Goal: Task Accomplishment & Management: Check status

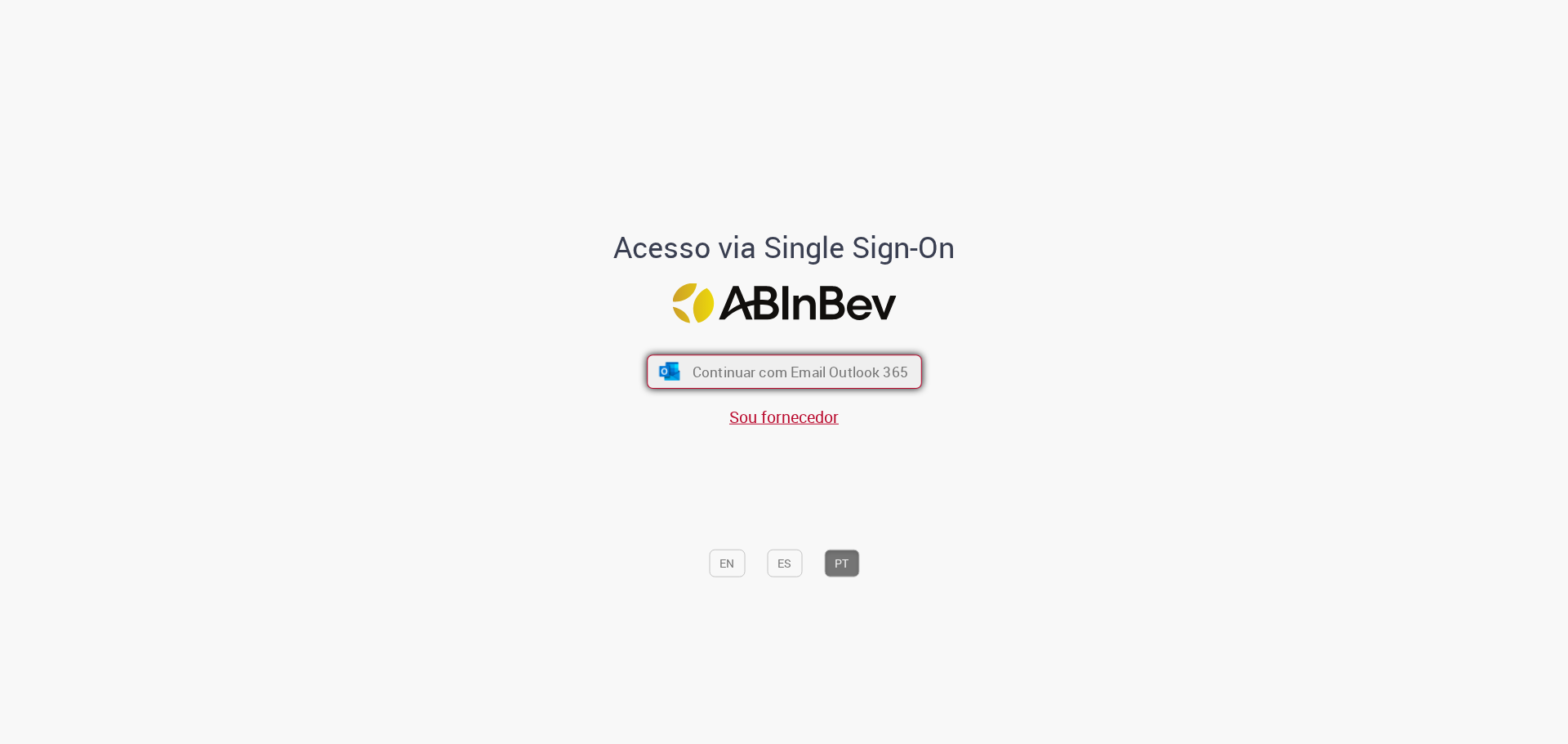
click at [776, 369] on span "Continuar com Email Outlook 365" at bounding box center [799, 371] width 215 height 19
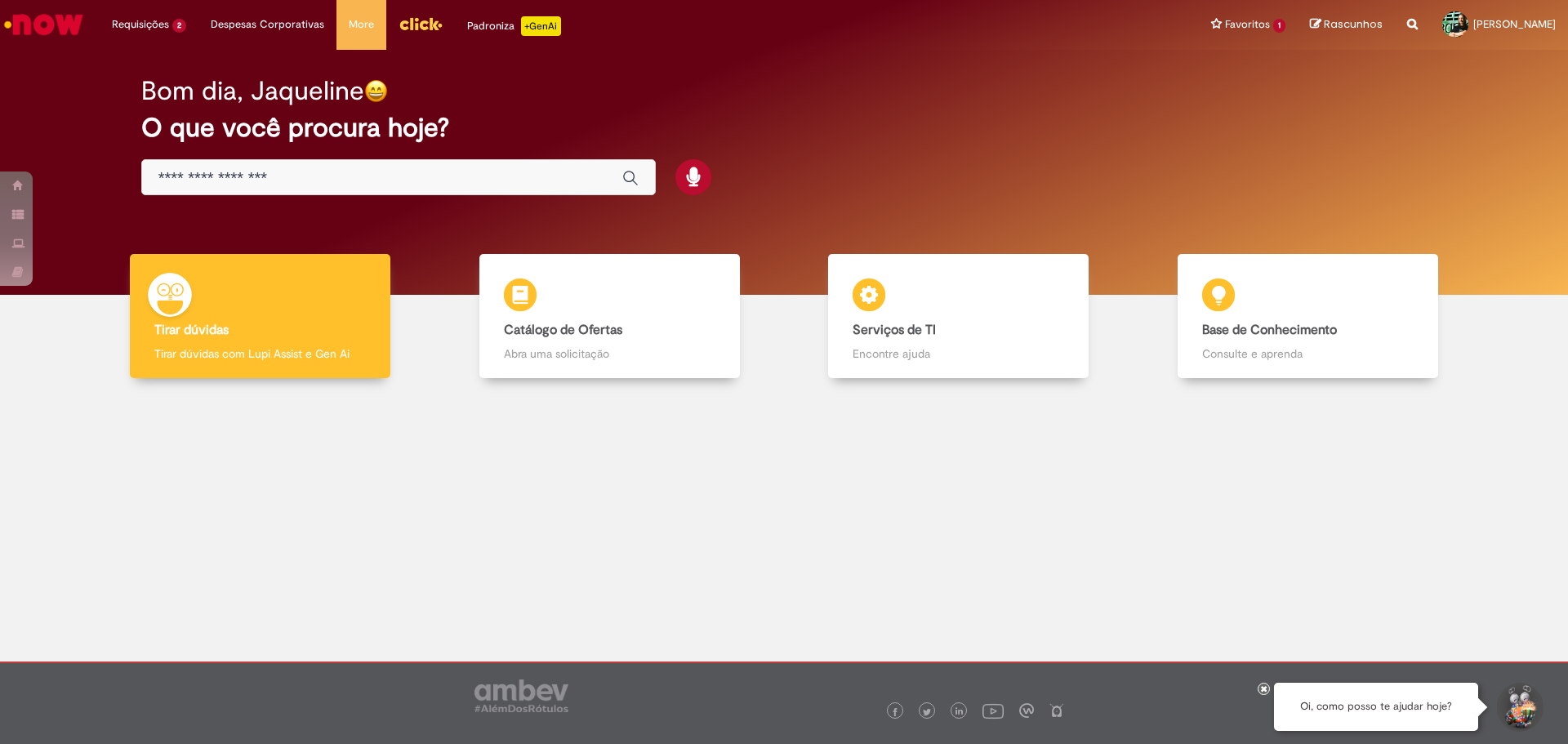
click at [386, 172] on input "Basta digitar aqui" at bounding box center [383, 179] width 448 height 19
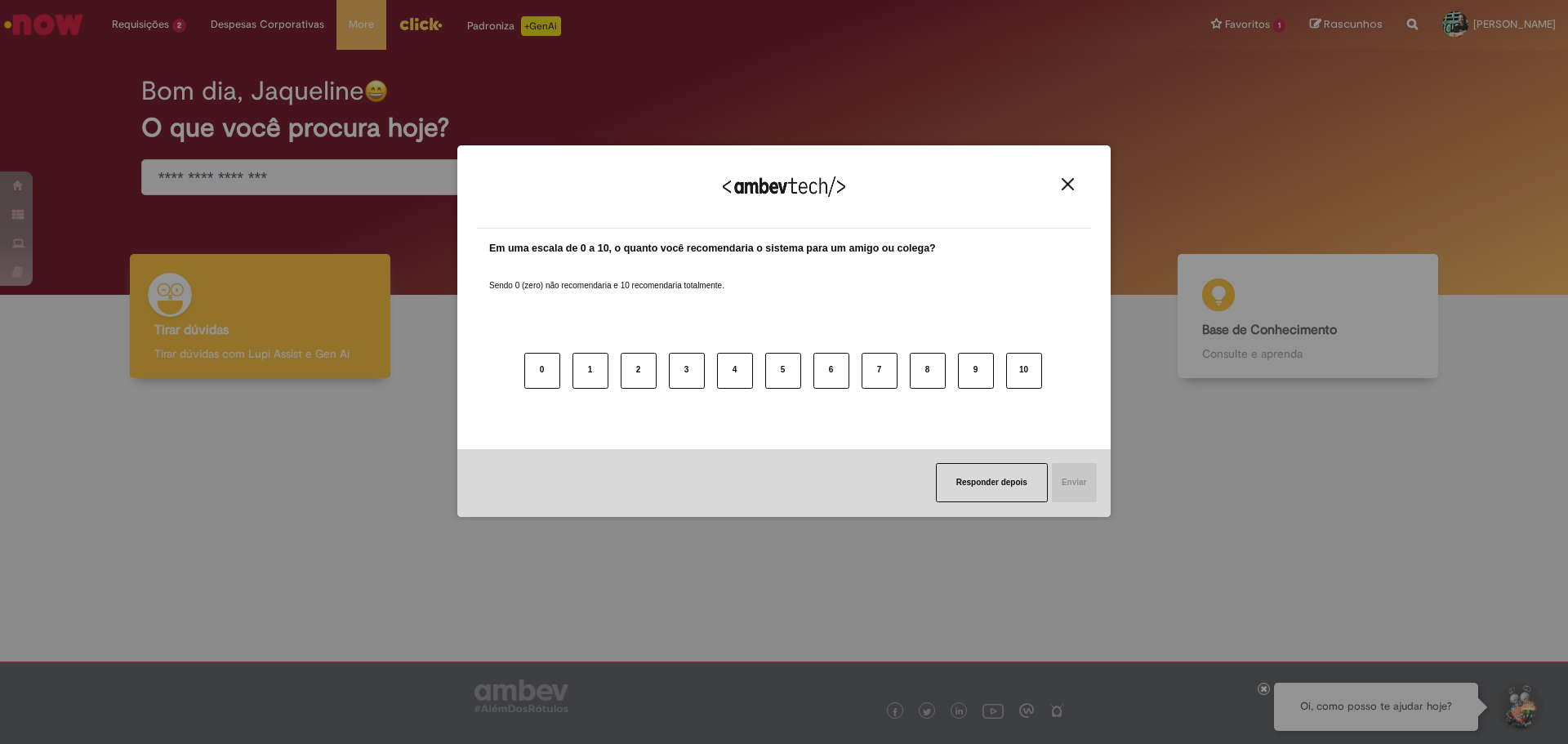
click at [154, 22] on div "Agradecemos seu feedback! Em uma escala de 0 a 10, o quanto você recomendaria o…" at bounding box center [784, 372] width 1568 height 744
click at [163, 27] on div "Agradecemos seu feedback! Em uma escala de 0 a 10, o quanto você recomendaria o…" at bounding box center [784, 372] width 1568 height 744
click at [1069, 192] on div "Agradecemos seu feedback!" at bounding box center [784, 196] width 614 height 64
click at [1059, 179] on button "Close" at bounding box center [1068, 184] width 22 height 14
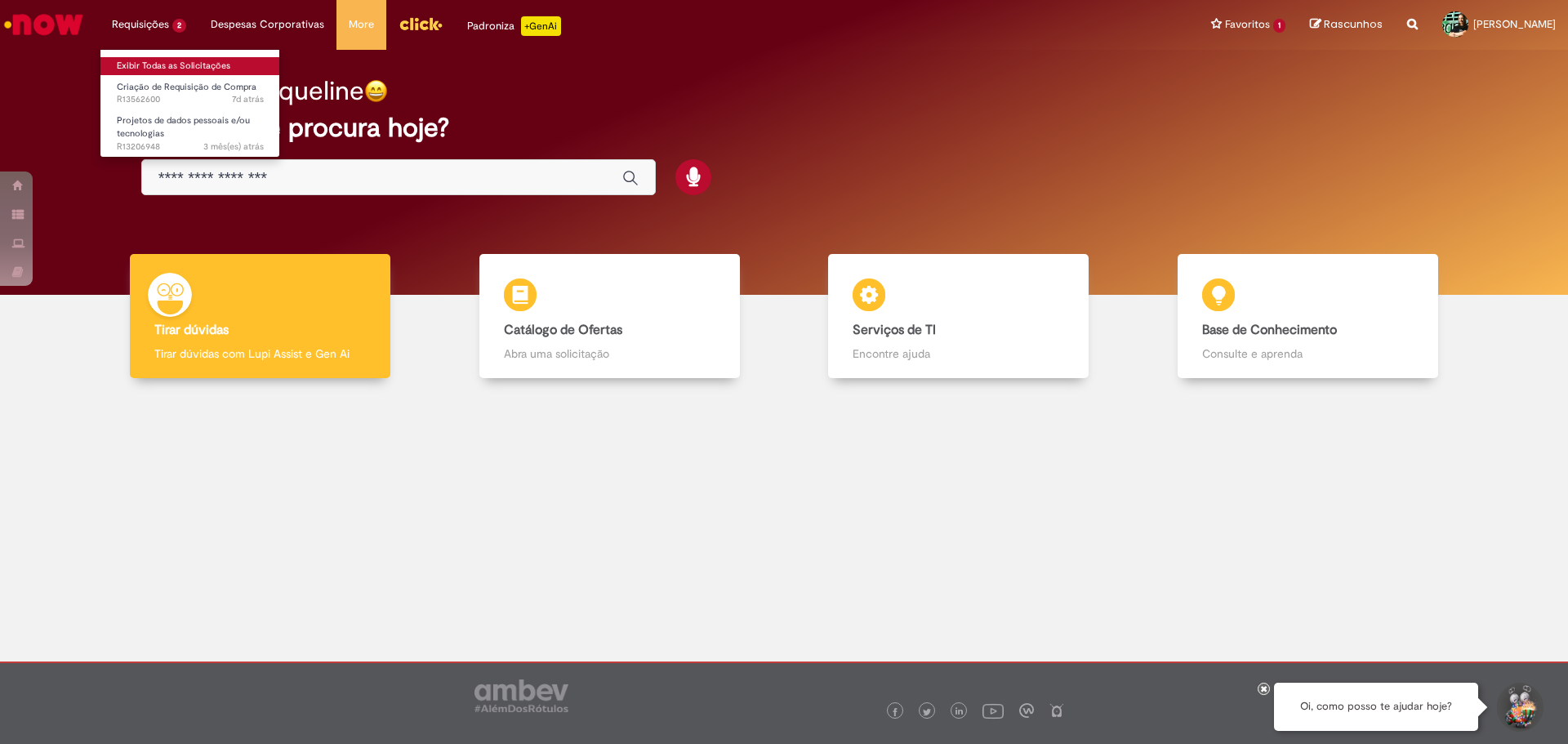
click at [161, 64] on link "Exibir Todas as Solicitações" at bounding box center [190, 66] width 180 height 18
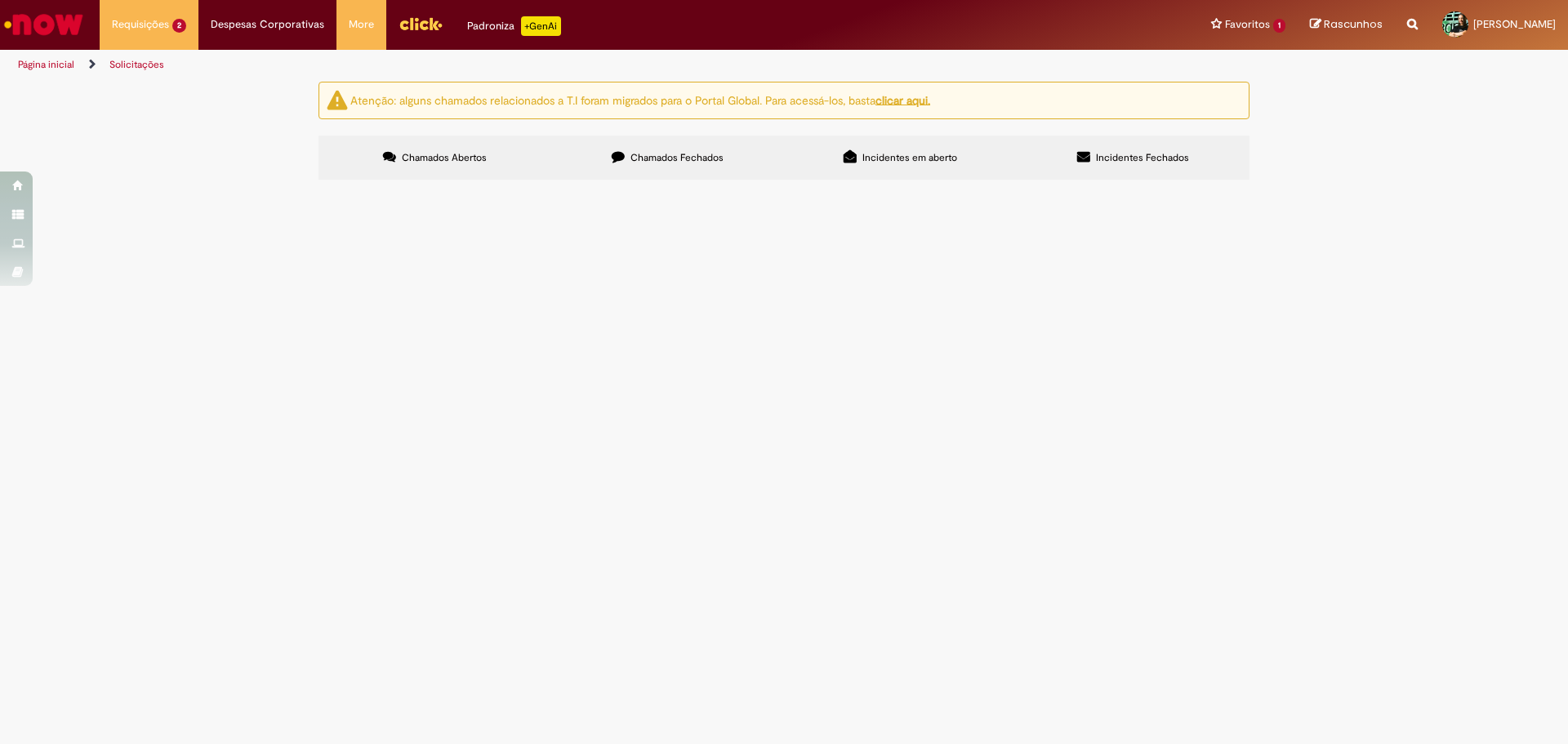
click at [0, 0] on span "Docusign - Para Equipamentos de Cooler" at bounding box center [0, 0] width 0 height 0
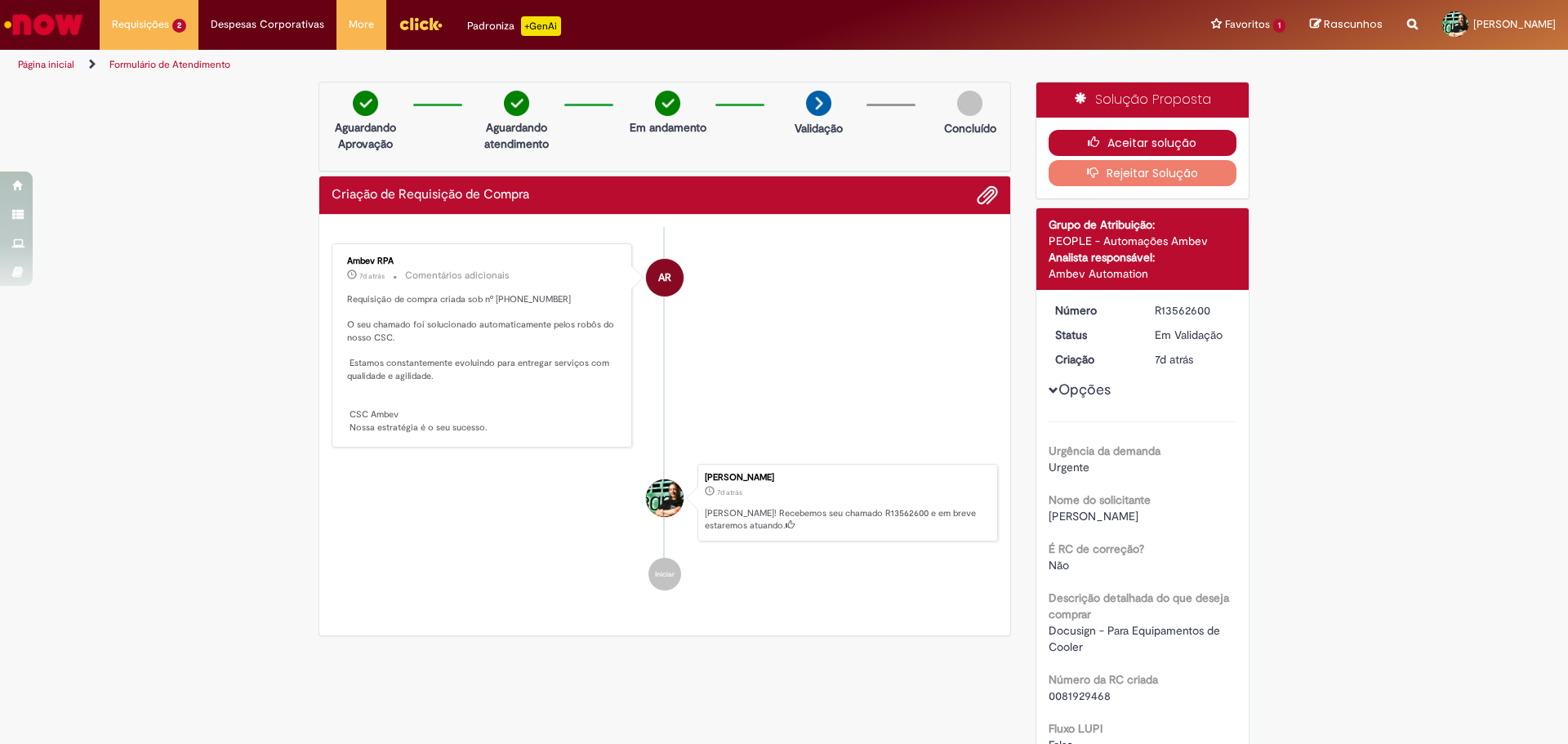
click at [1152, 139] on button "Aceitar solução" at bounding box center [1143, 143] width 188 height 26
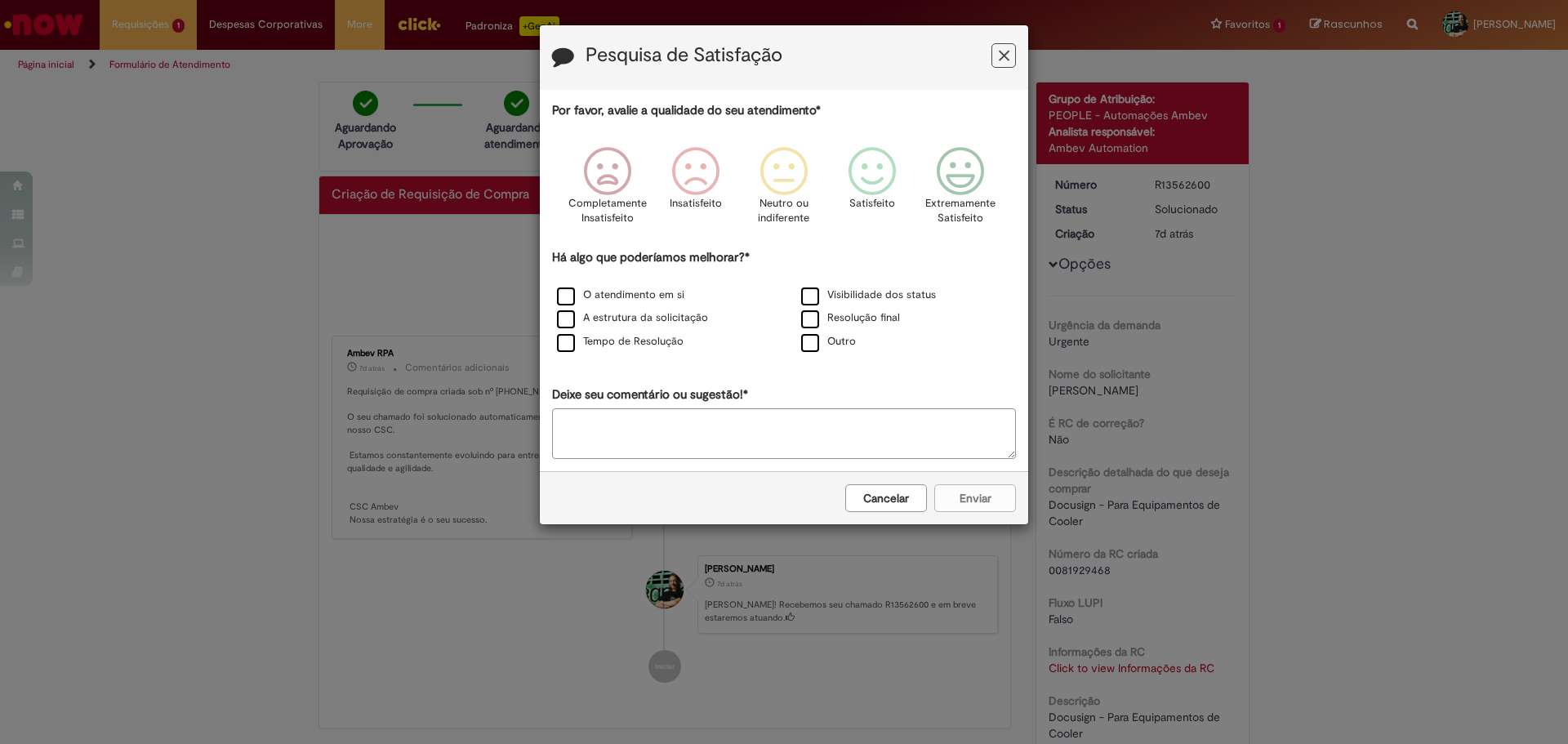
click at [998, 49] on button "Feedback" at bounding box center [1004, 56] width 24 height 24
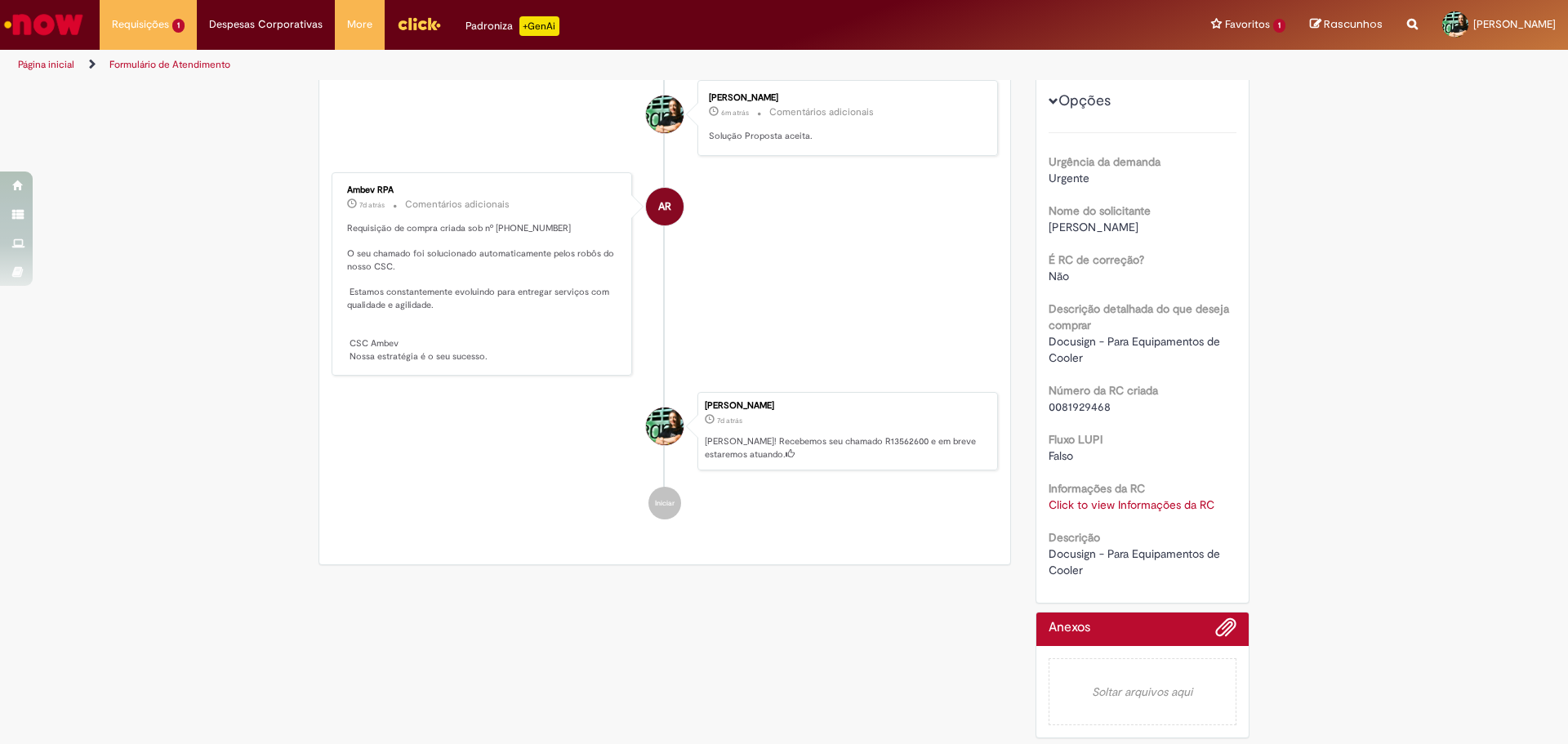
scroll to position [166, 0]
